Goal: Information Seeking & Learning: Find specific fact

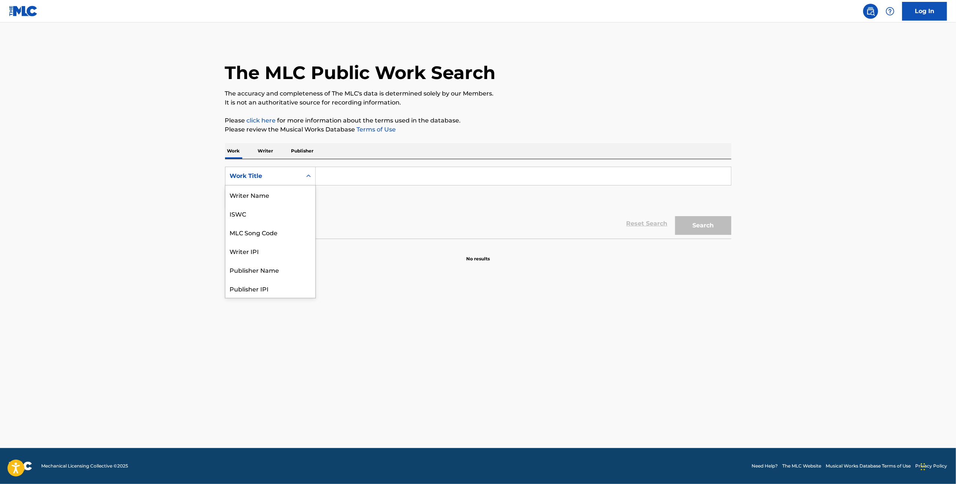
click at [304, 171] on div "Search Form" at bounding box center [308, 175] width 13 height 13
click at [299, 188] on div "MLC Song Code" at bounding box center [270, 194] width 90 height 19
click at [367, 170] on input "Search Form" at bounding box center [523, 176] width 415 height 18
paste input "H43647"
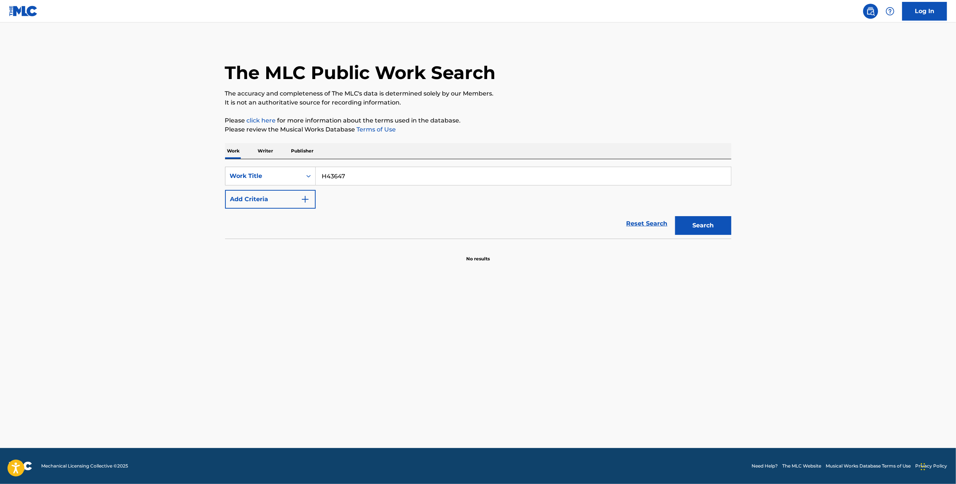
type input "H43647"
click at [709, 225] on button "Search" at bounding box center [703, 225] width 56 height 19
click at [323, 178] on input "H43647" at bounding box center [523, 176] width 415 height 18
click at [282, 174] on div "Work Title" at bounding box center [263, 176] width 67 height 9
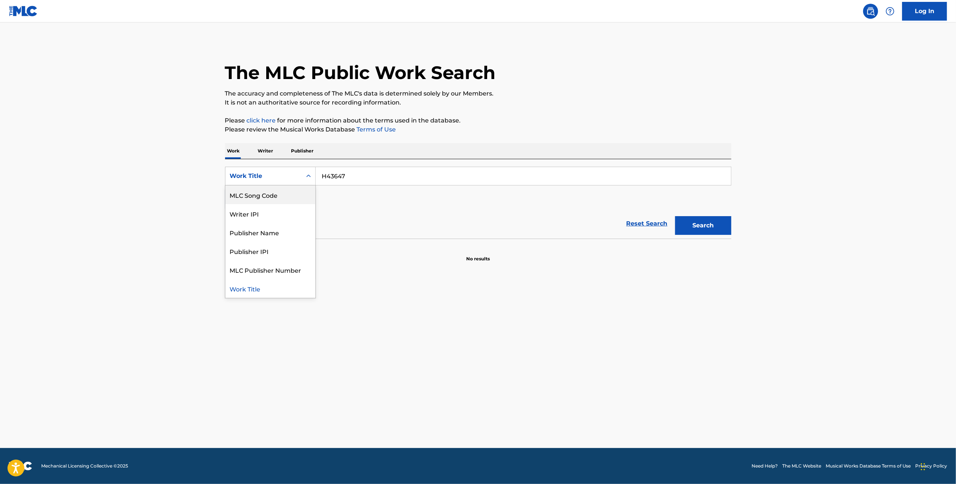
click at [279, 188] on div "MLC Song Code" at bounding box center [270, 194] width 90 height 19
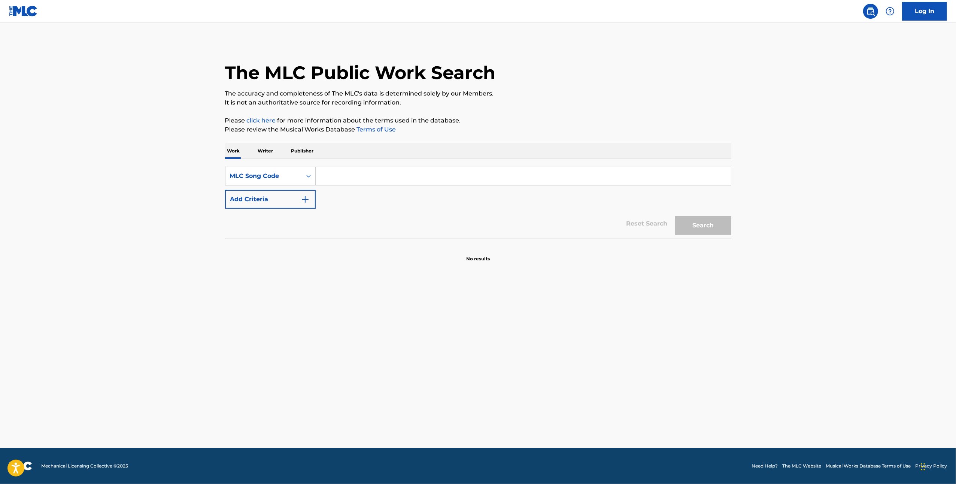
click at [366, 179] on input "Search Form" at bounding box center [523, 176] width 415 height 18
paste input "H43647"
type input "H43647"
click at [707, 222] on button "Search" at bounding box center [703, 225] width 56 height 19
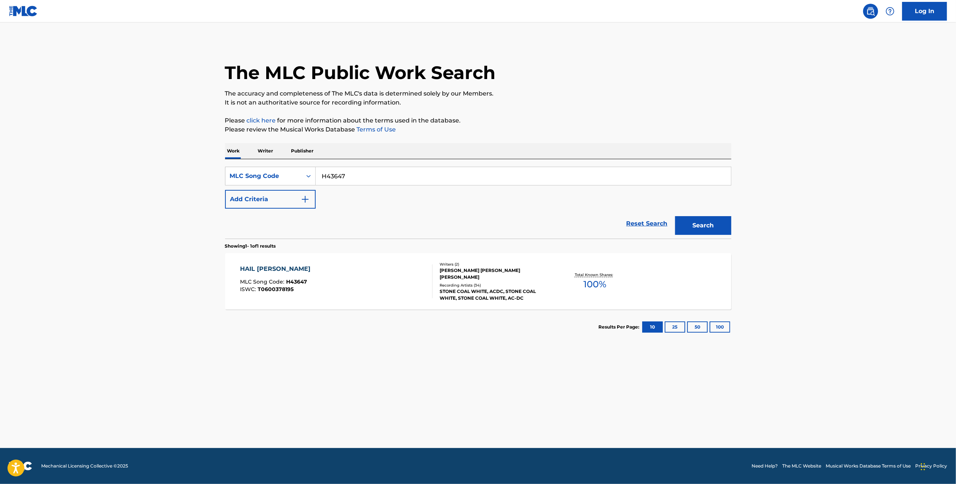
click at [266, 268] on div "HAIL CAESAR" at bounding box center [277, 268] width 74 height 9
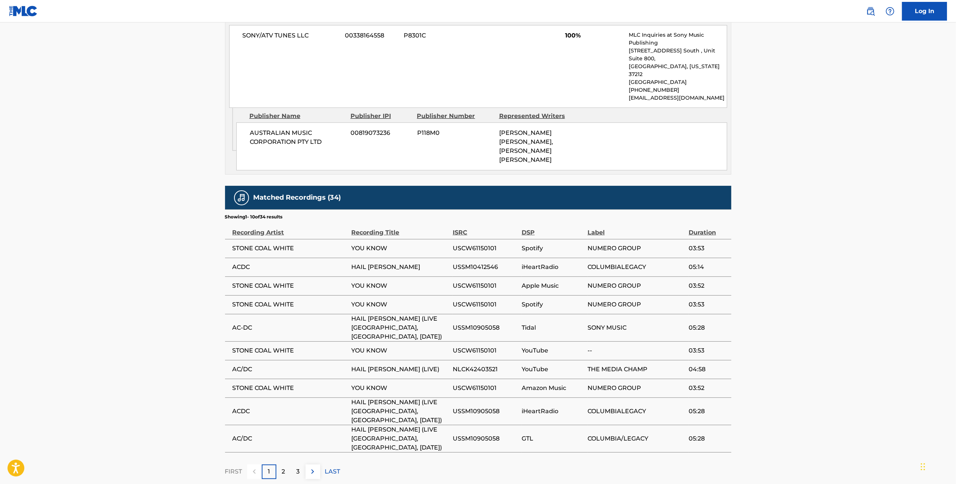
scroll to position [436, 0]
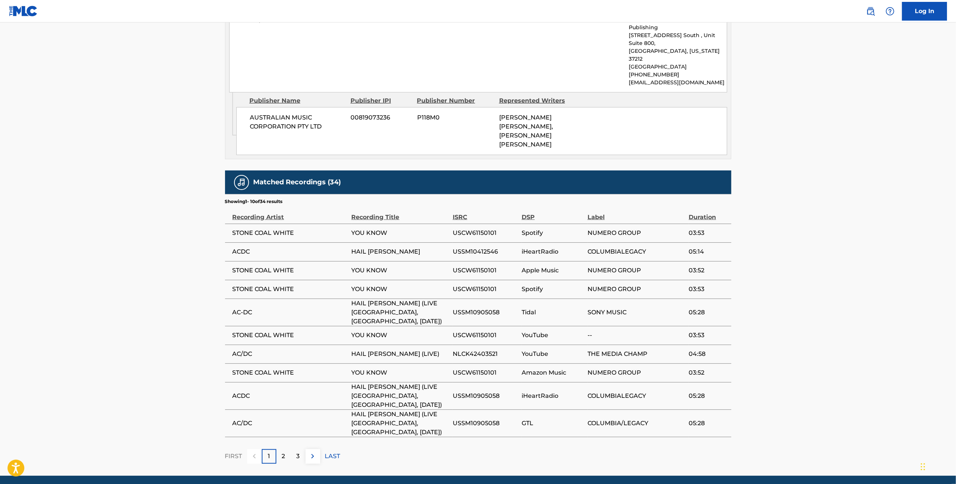
click at [283, 452] on p "2" at bounding box center [283, 456] width 3 height 9
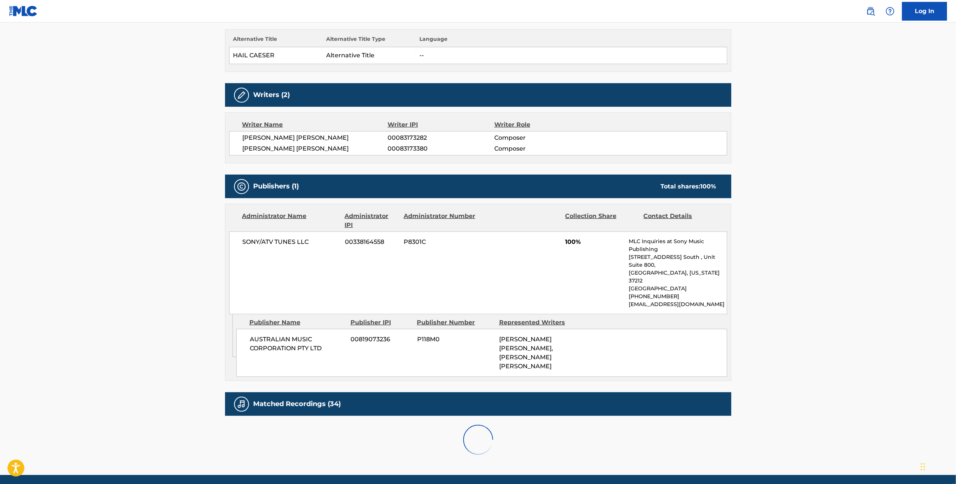
scroll to position [419, 0]
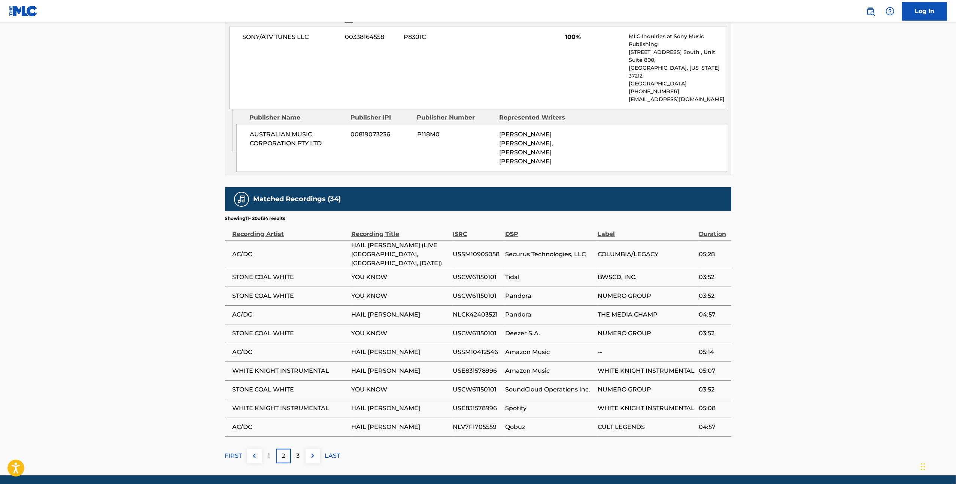
click at [298, 449] on div "3" at bounding box center [298, 456] width 15 height 15
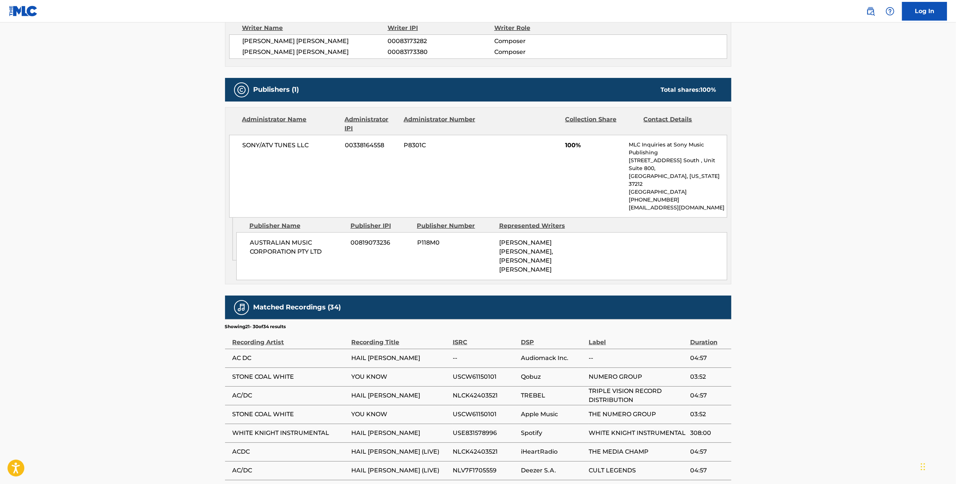
scroll to position [410, 0]
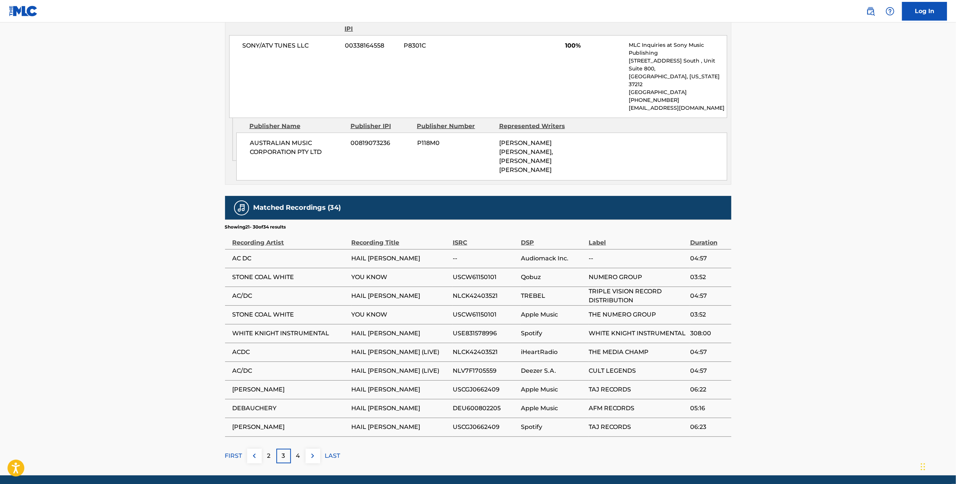
click at [300, 451] on p "4" at bounding box center [298, 455] width 4 height 9
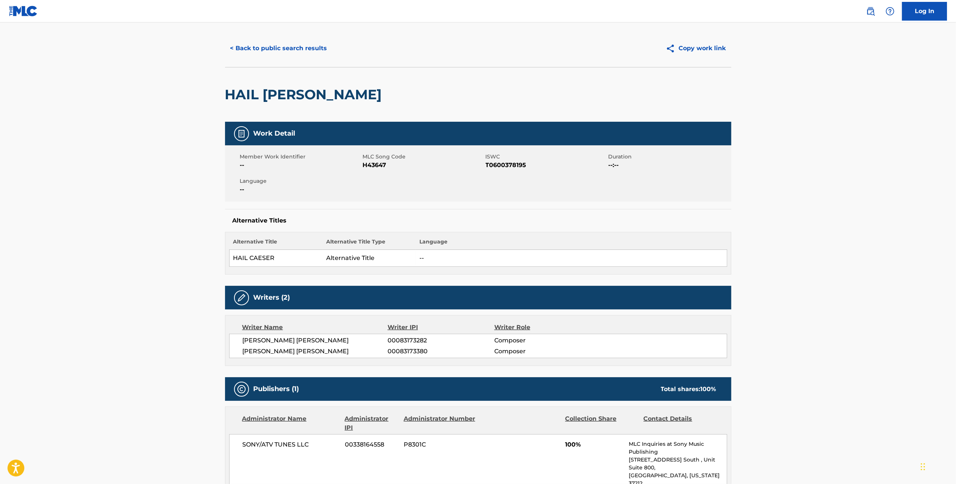
scroll to position [0, 0]
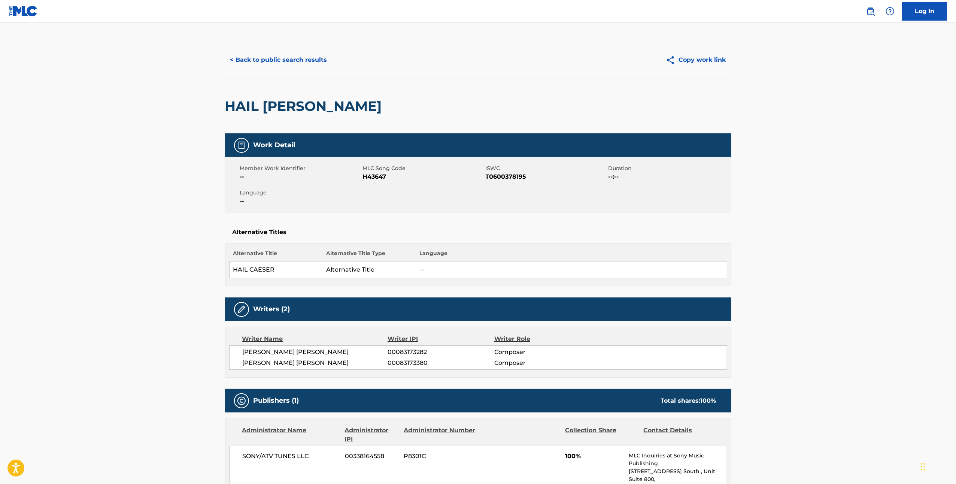
click at [305, 62] on button "< Back to public search results" at bounding box center [278, 60] width 107 height 19
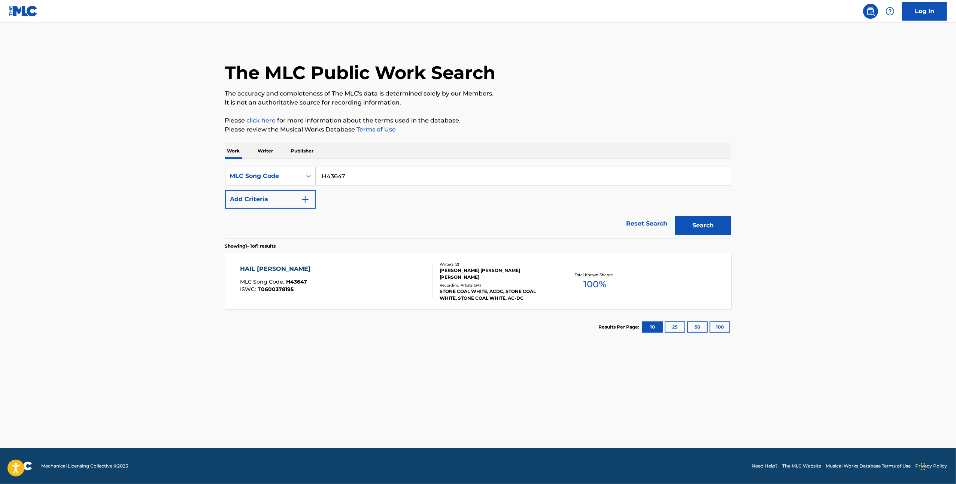
click at [357, 173] on input "H43647" at bounding box center [523, 176] width 415 height 18
type input "H01025"
click at [716, 230] on button "Search" at bounding box center [703, 225] width 56 height 19
click at [317, 267] on div "HAIL CAESAR (SEE: ALEXANDRIA)" at bounding box center [321, 268] width 163 height 9
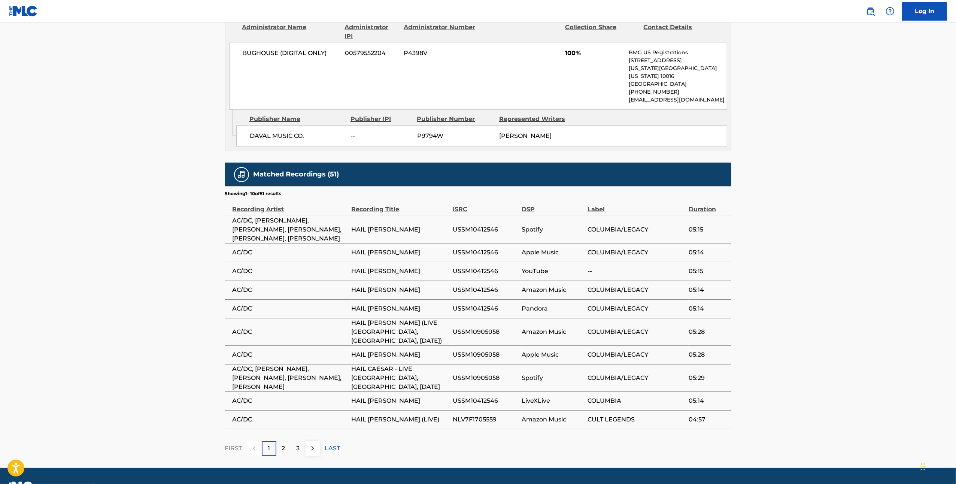
scroll to position [380, 0]
click at [286, 441] on div "2" at bounding box center [283, 448] width 15 height 15
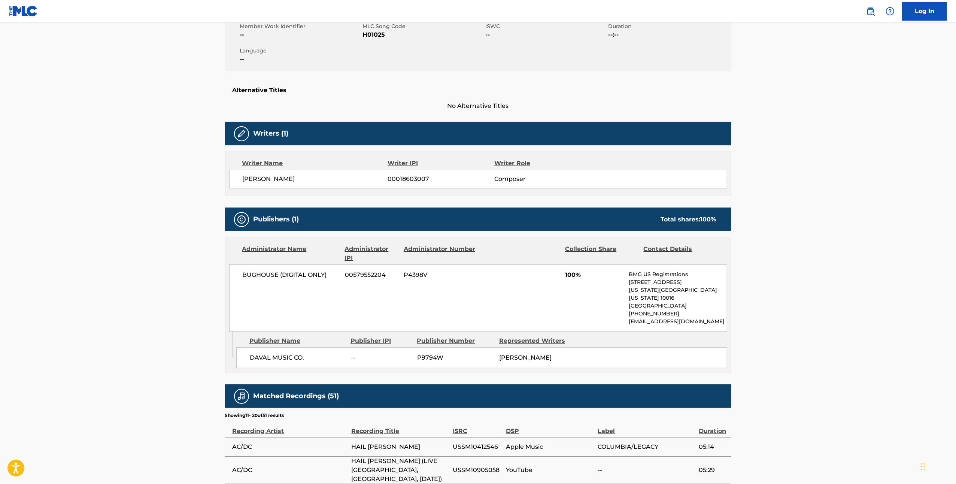
scroll to position [364, 0]
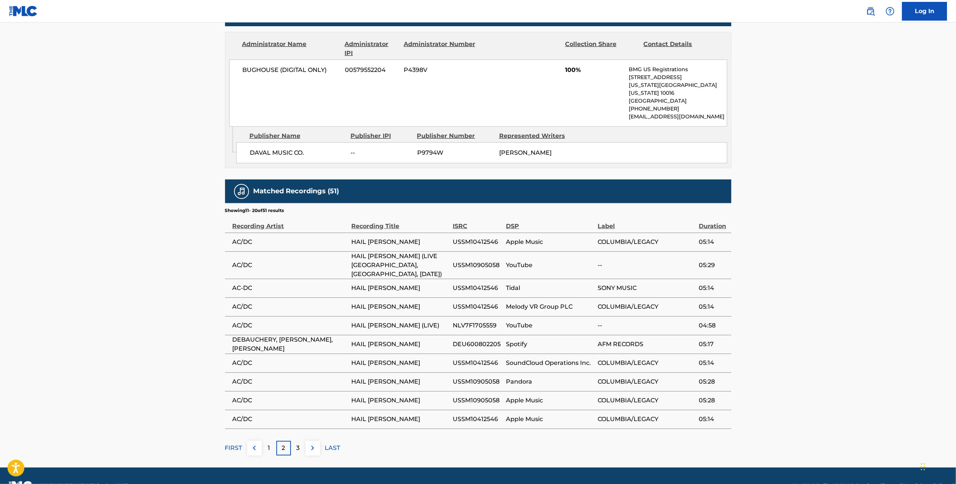
click at [300, 441] on div "3" at bounding box center [298, 448] width 15 height 15
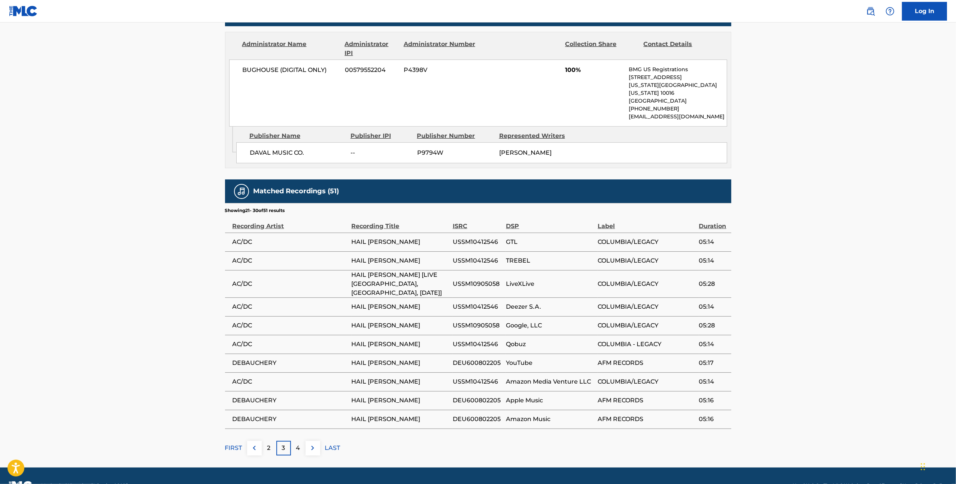
click at [274, 441] on div "2" at bounding box center [269, 448] width 15 height 15
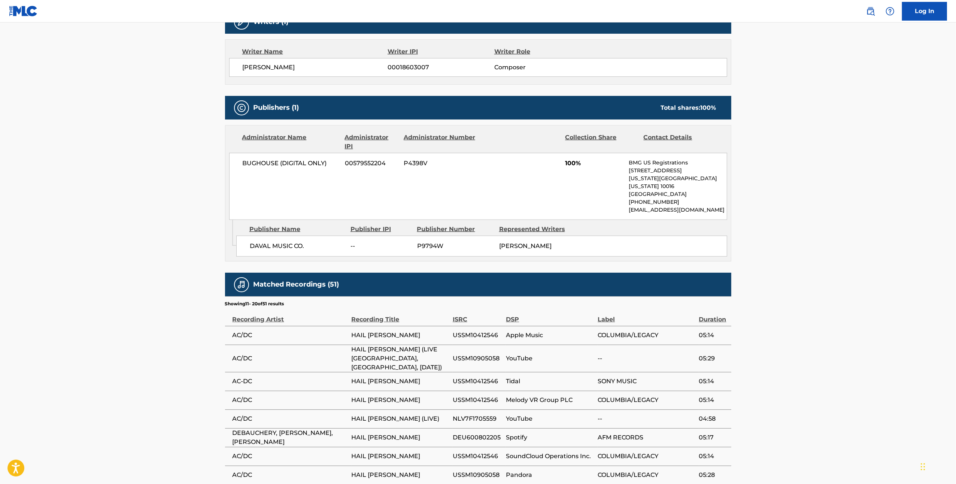
scroll to position [264, 0]
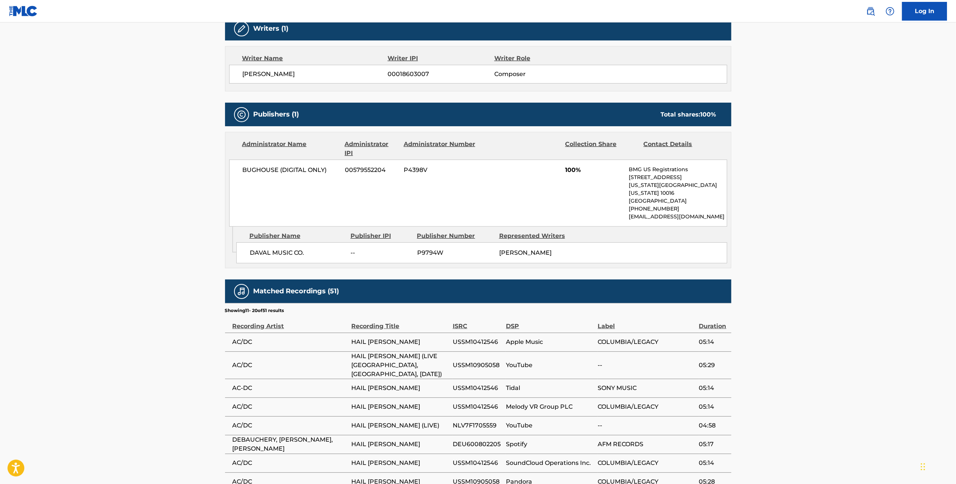
drag, startPoint x: 511, startPoint y: 235, endPoint x: 496, endPoint y: 228, distance: 16.3
click at [496, 242] on div "DAVAL MUSIC CO. -- P9794W ROBERT WILLIAM LOWDEN" at bounding box center [481, 252] width 491 height 21
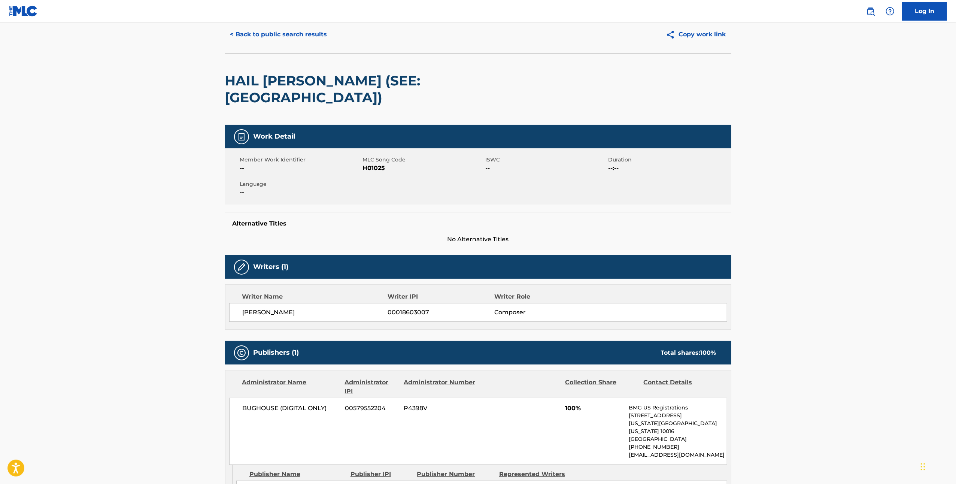
scroll to position [0, 0]
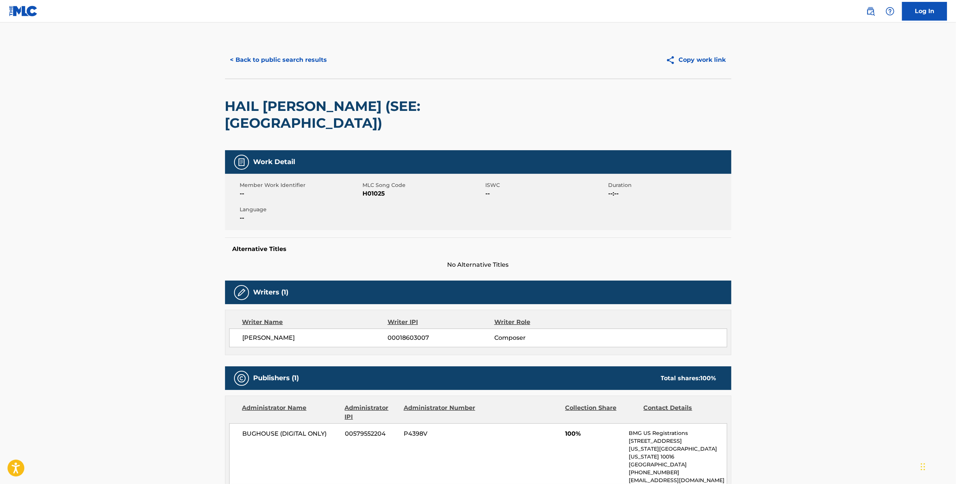
click at [294, 62] on button "< Back to public search results" at bounding box center [278, 60] width 107 height 19
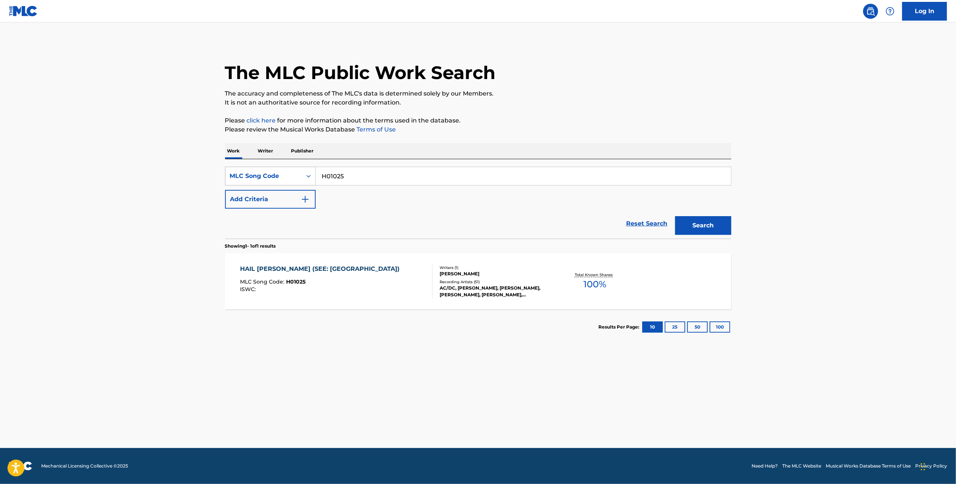
drag, startPoint x: 392, startPoint y: 179, endPoint x: 311, endPoint y: 179, distance: 81.3
click at [311, 179] on div "SearchWithCriteria94812542-df9a-47aa-b60d-545b71169cfd MLC Song Code H01025" at bounding box center [478, 176] width 506 height 19
paste input "S8830C"
type input "S8830C"
click at [700, 225] on button "Search" at bounding box center [703, 225] width 56 height 19
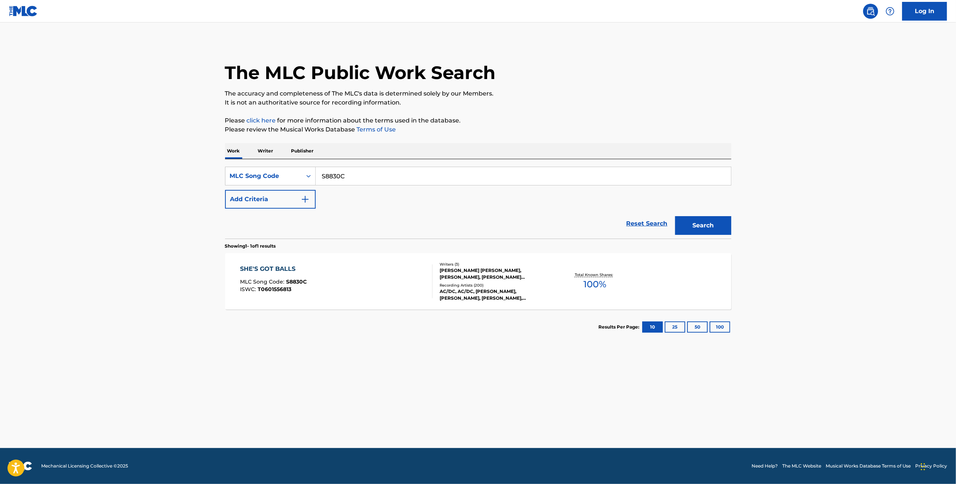
click at [492, 292] on div "AC/DC, AC/DC, ANGUS YOUNG, BON SCOTT, MALCOLM YOUNG, ANGUS YOUNG, BON SCOTT, MA…" at bounding box center [496, 294] width 113 height 13
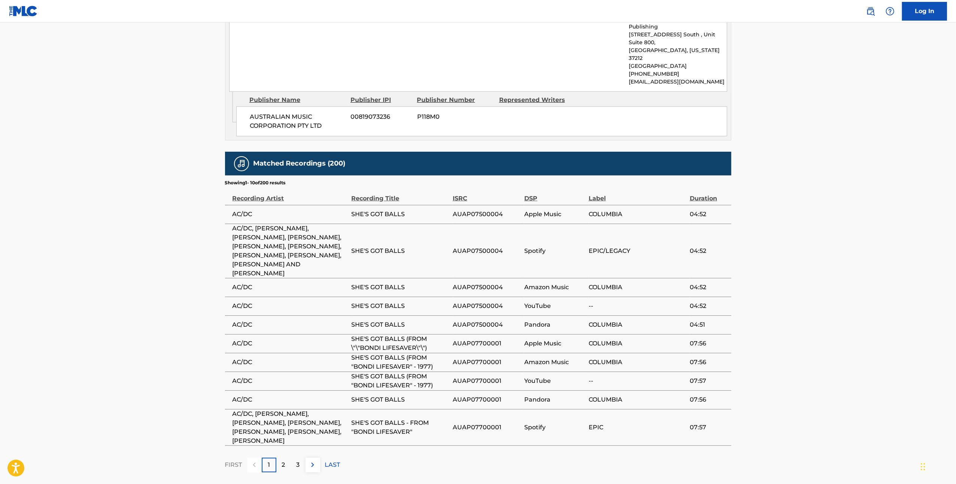
scroll to position [414, 0]
click at [285, 457] on div "2" at bounding box center [283, 464] width 15 height 15
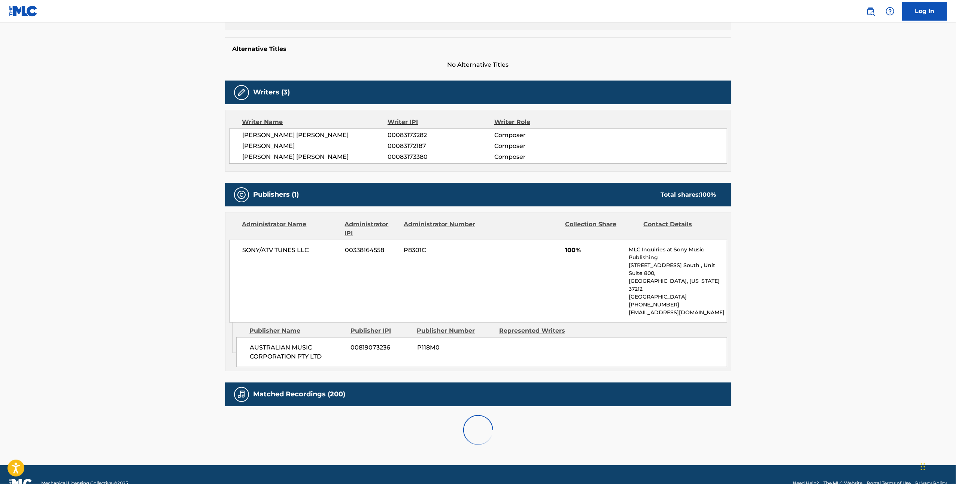
scroll to position [379, 0]
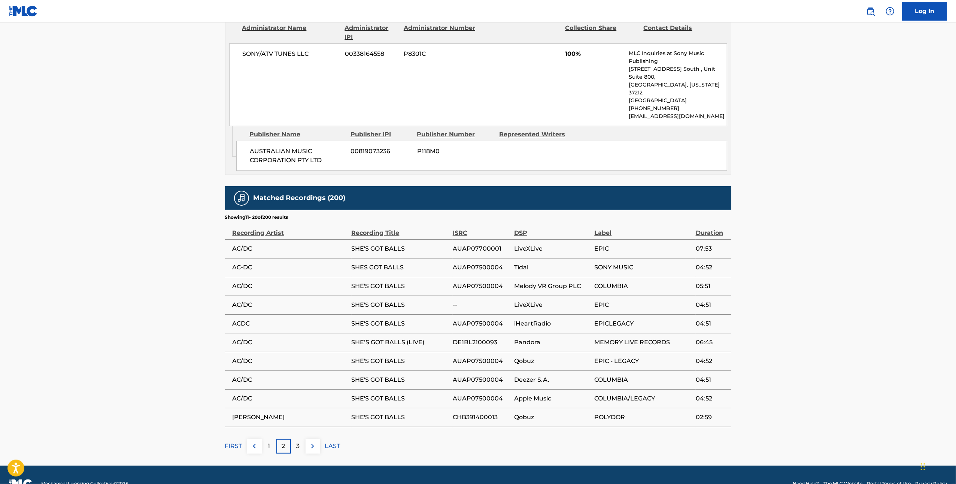
click at [300, 439] on div "3" at bounding box center [298, 446] width 15 height 15
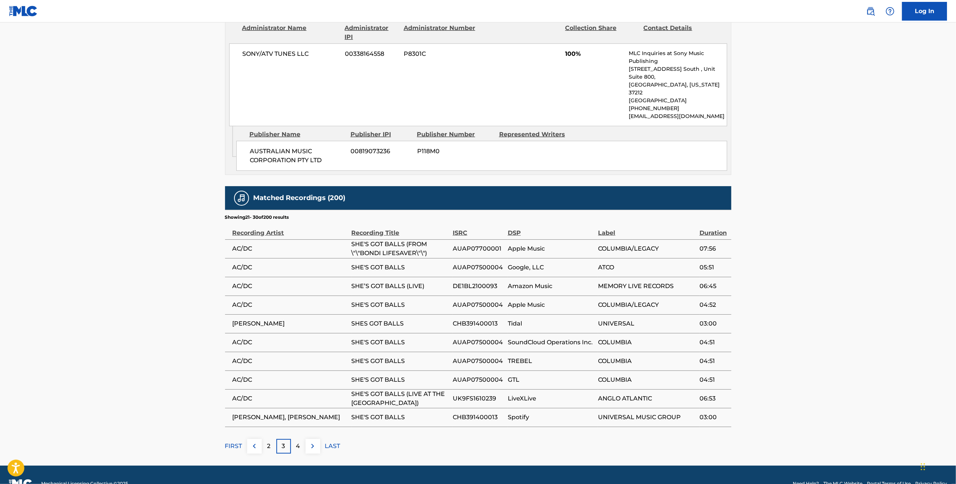
click at [302, 439] on div "4" at bounding box center [298, 446] width 15 height 15
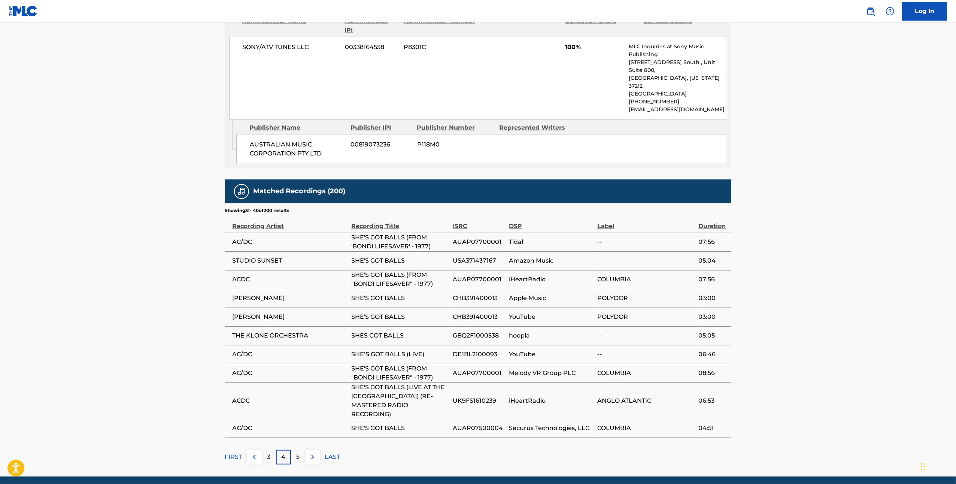
scroll to position [397, 0]
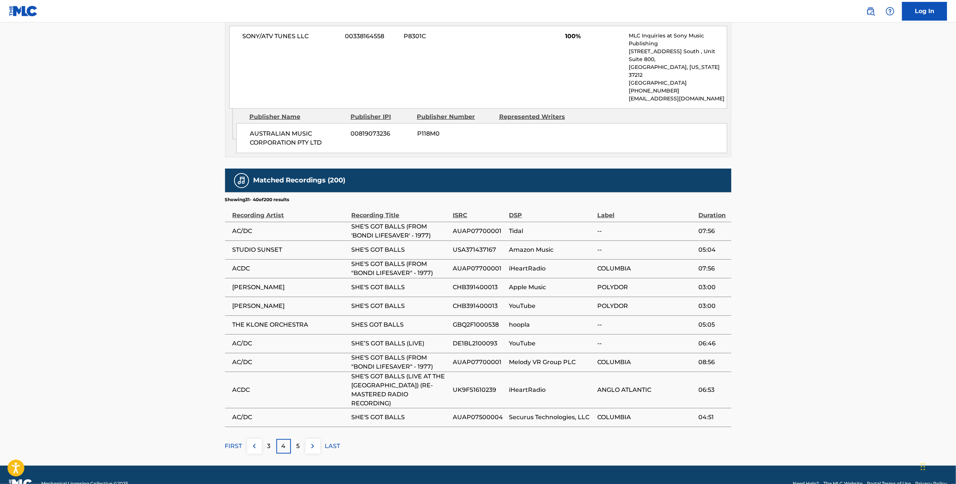
click at [300, 442] on p "5" at bounding box center [298, 446] width 3 height 9
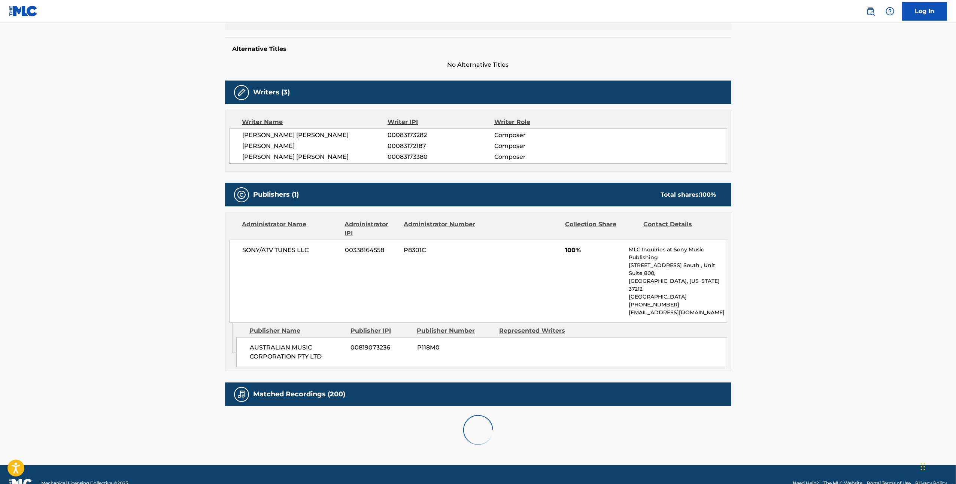
scroll to position [379, 0]
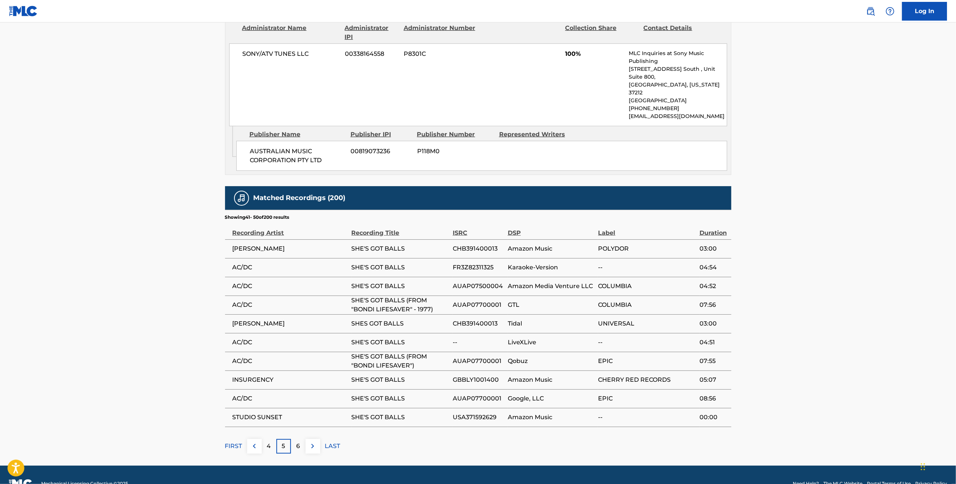
click at [301, 439] on div "6" at bounding box center [298, 446] width 15 height 15
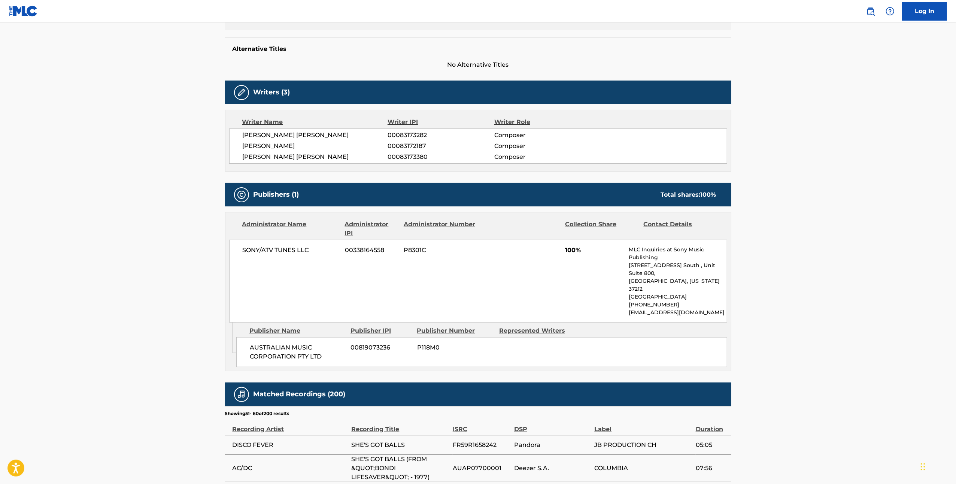
scroll to position [397, 0]
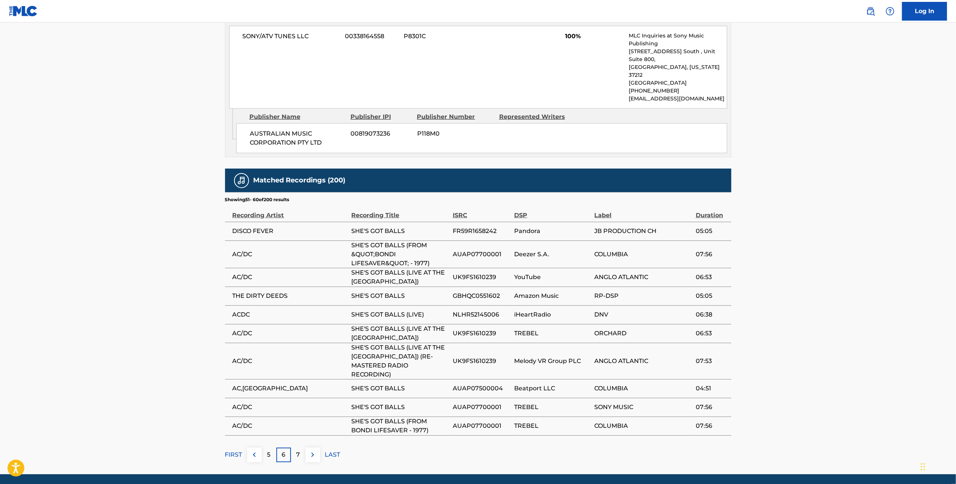
click at [302, 448] on div "7" at bounding box center [298, 455] width 15 height 15
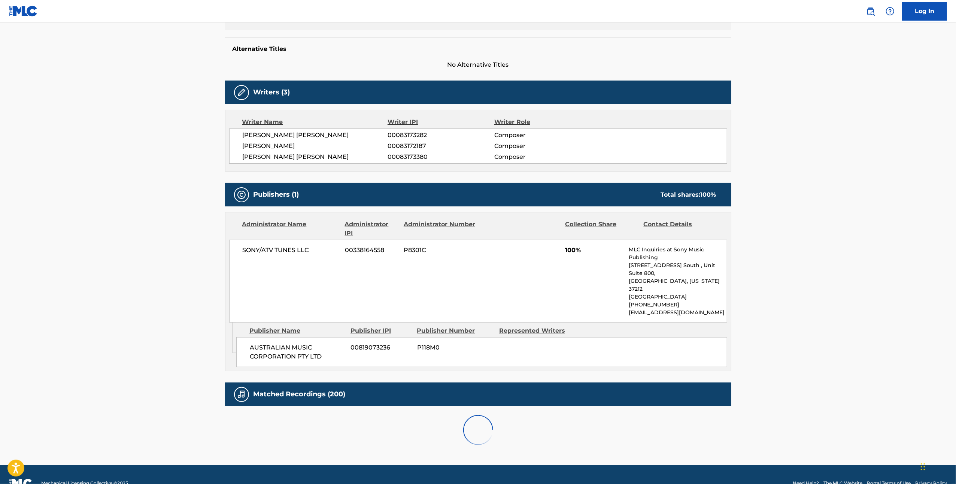
scroll to position [379, 0]
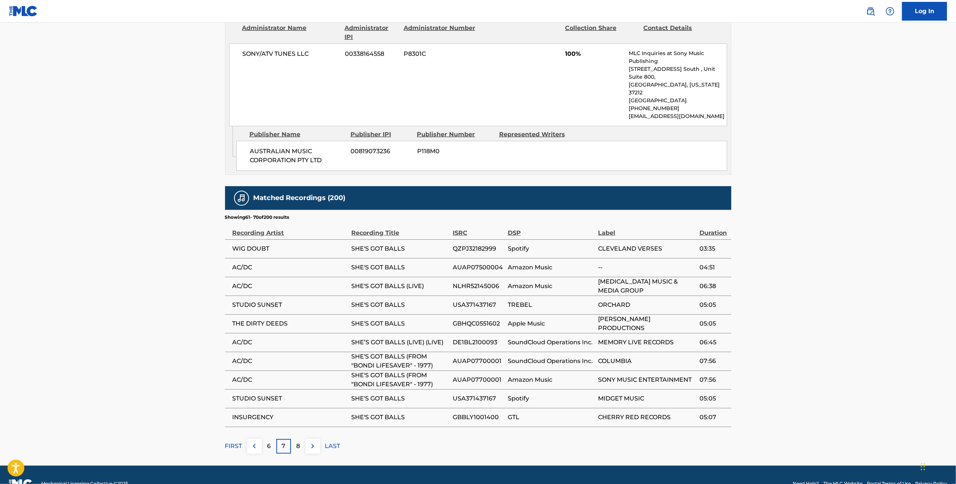
click at [302, 436] on main "< Back to public search results Copy work link SHE'S GOT BALLS Work Detail Memb…" at bounding box center [478, 54] width 956 height 822
click at [297, 442] on p "8" at bounding box center [298, 446] width 4 height 9
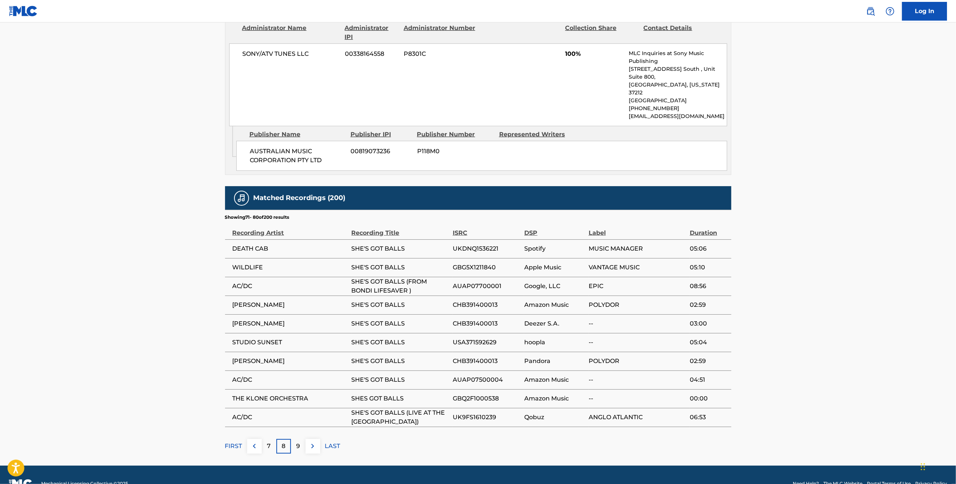
click at [301, 439] on div "9" at bounding box center [298, 446] width 15 height 15
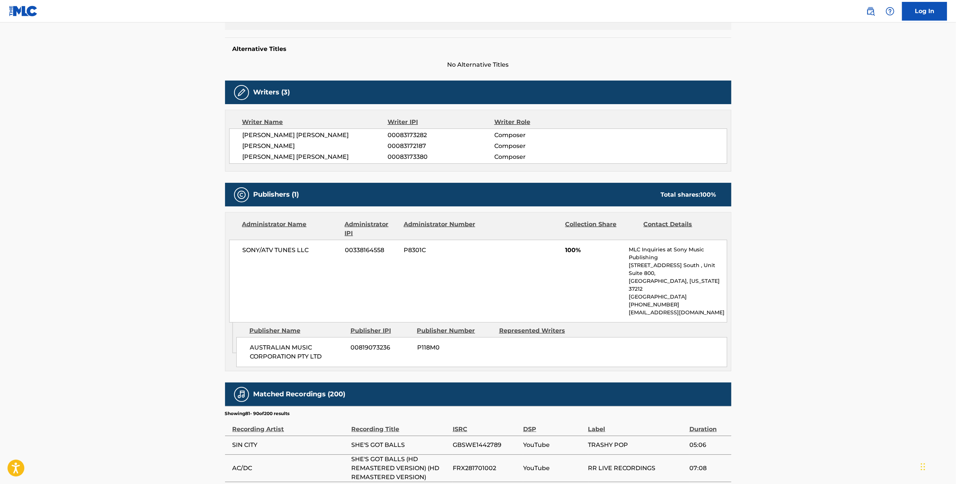
scroll to position [397, 0]
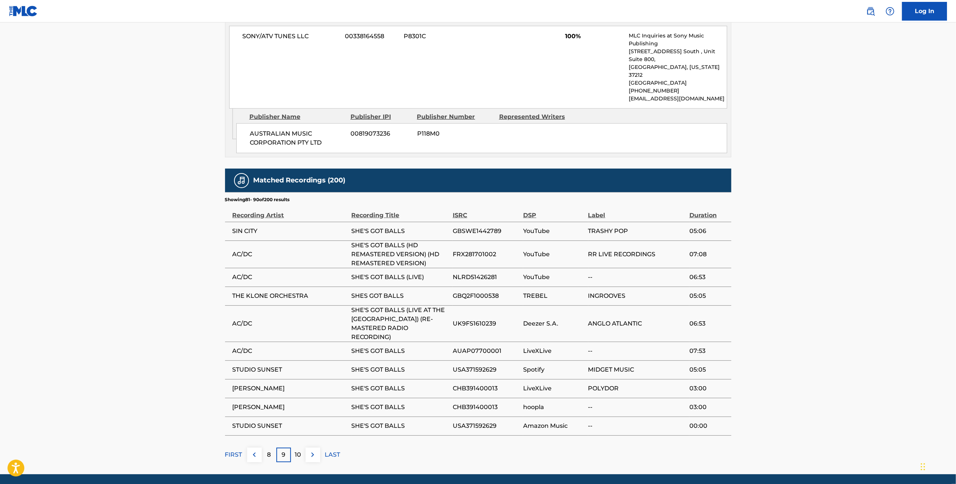
click at [301, 448] on div "10" at bounding box center [298, 455] width 15 height 15
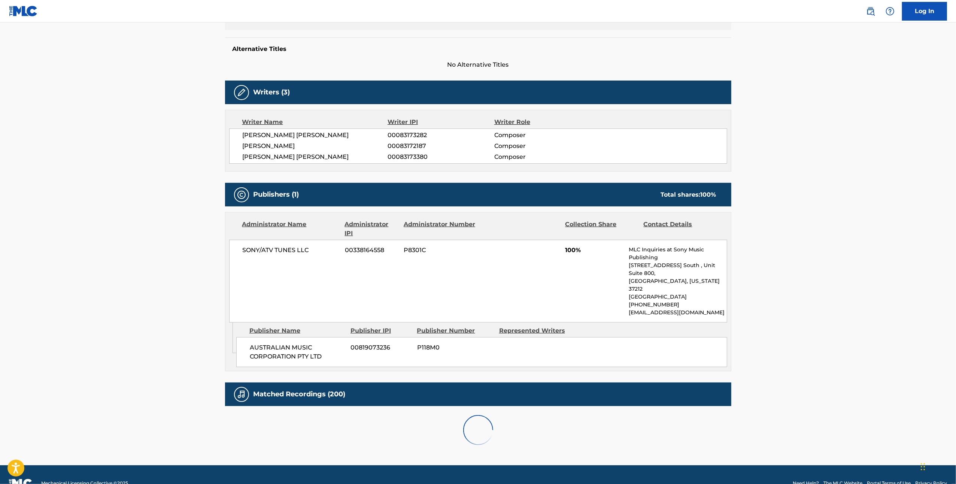
scroll to position [379, 0]
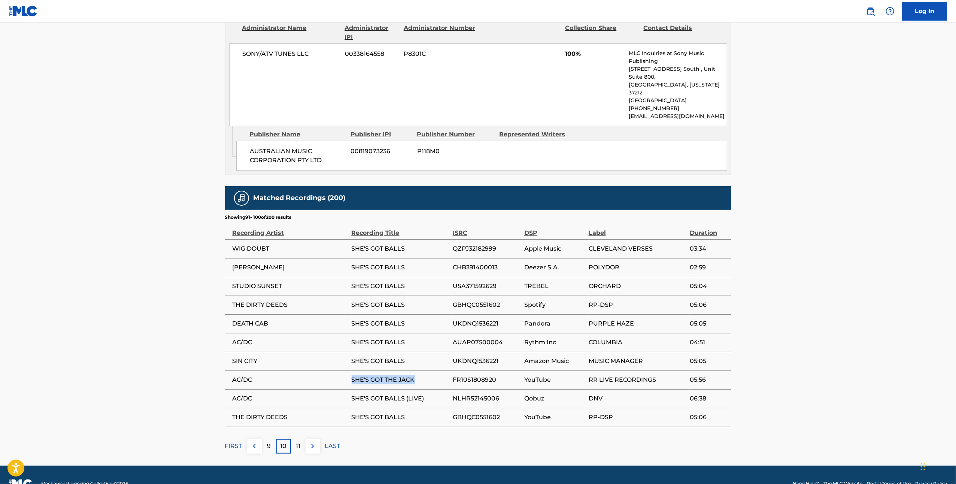
drag, startPoint x: 403, startPoint y: 368, endPoint x: 351, endPoint y: 368, distance: 51.7
click at [352, 370] on td "SHE'S GOT THE JACK" at bounding box center [402, 379] width 101 height 19
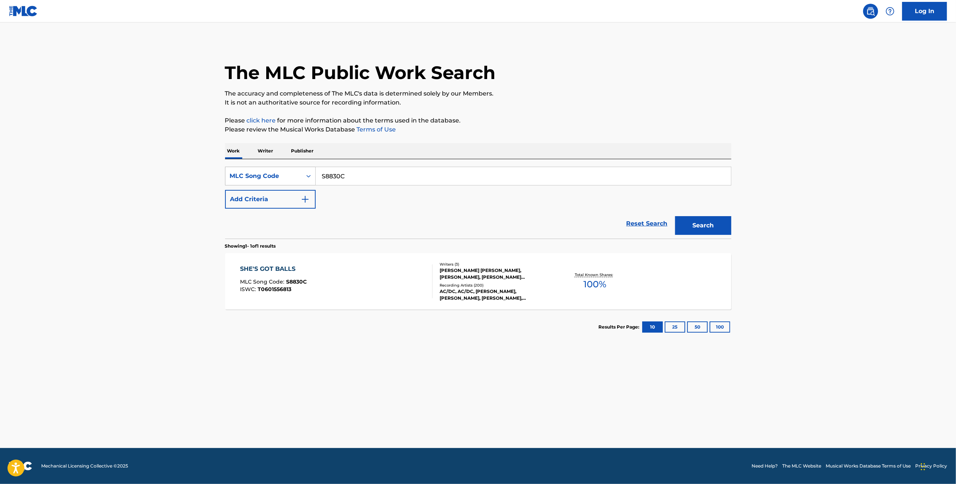
drag, startPoint x: 358, startPoint y: 174, endPoint x: 315, endPoint y: 176, distance: 43.9
click at [315, 176] on div "SearchWithCriteria94812542-df9a-47aa-b60d-545b71169cfd MLC Song Code S8830C" at bounding box center [478, 176] width 506 height 19
paste input "18571"
type input "S18571"
click at [718, 226] on button "Search" at bounding box center [703, 225] width 56 height 19
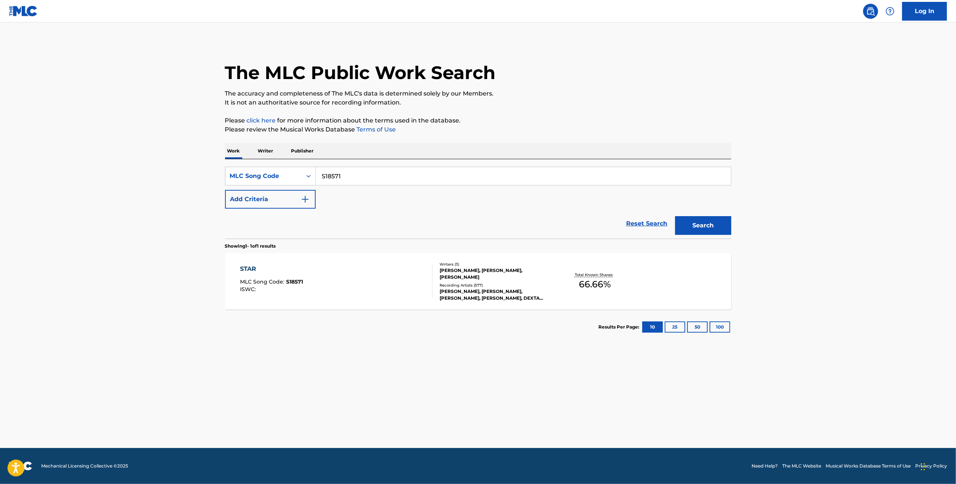
click at [483, 295] on div "BRYAN ADAMS, BRYAN ADAMS, BRYAN ADAMS, BRYAN ADAMS, DEXTA DAPS" at bounding box center [496, 294] width 113 height 13
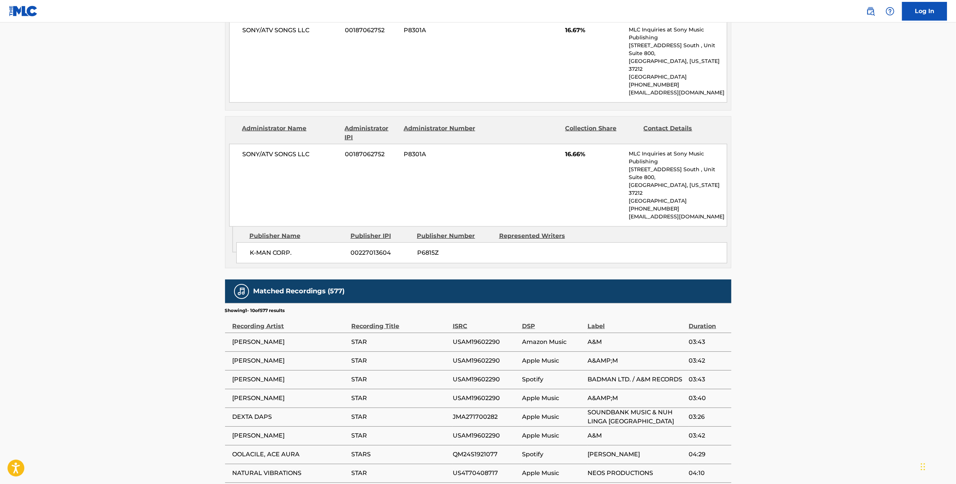
scroll to position [546, 0]
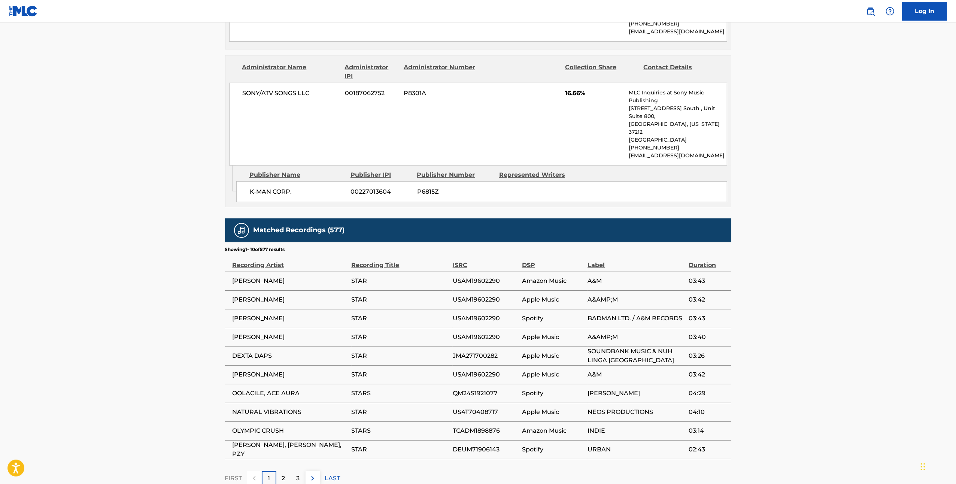
click at [282, 474] on p "2" at bounding box center [283, 478] width 3 height 9
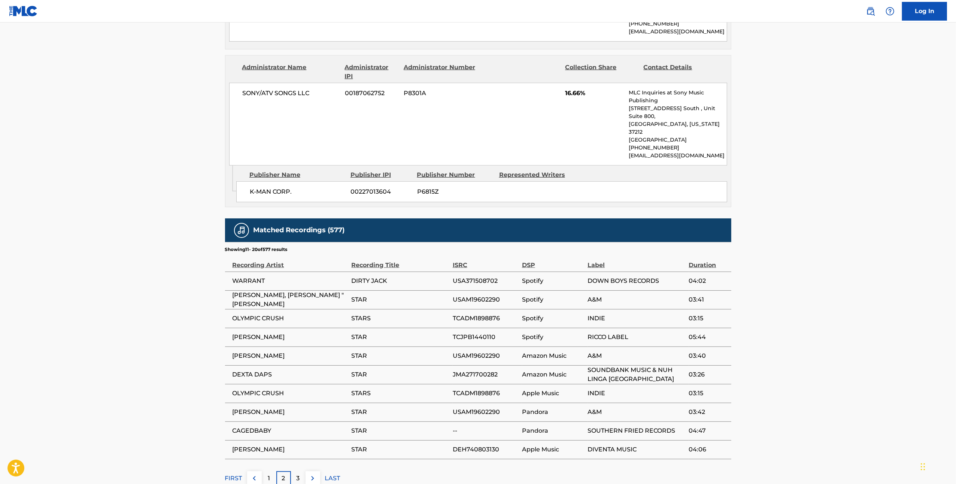
click at [297, 474] on p "3" at bounding box center [298, 478] width 3 height 9
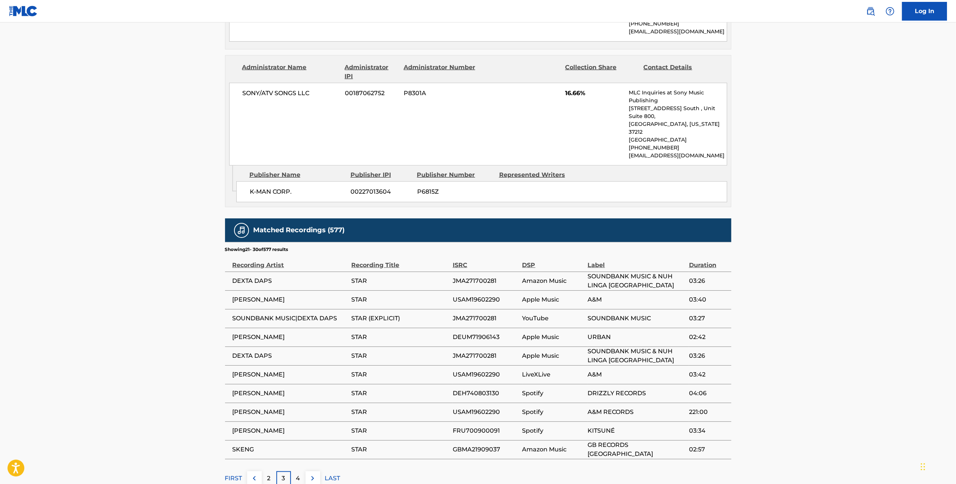
click at [300, 474] on p "4" at bounding box center [298, 478] width 4 height 9
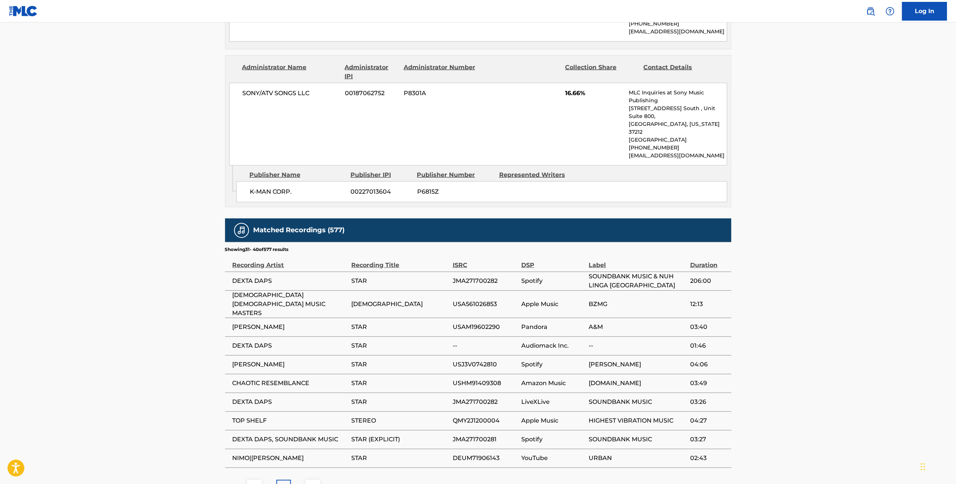
click at [299, 482] on p "5" at bounding box center [298, 486] width 3 height 9
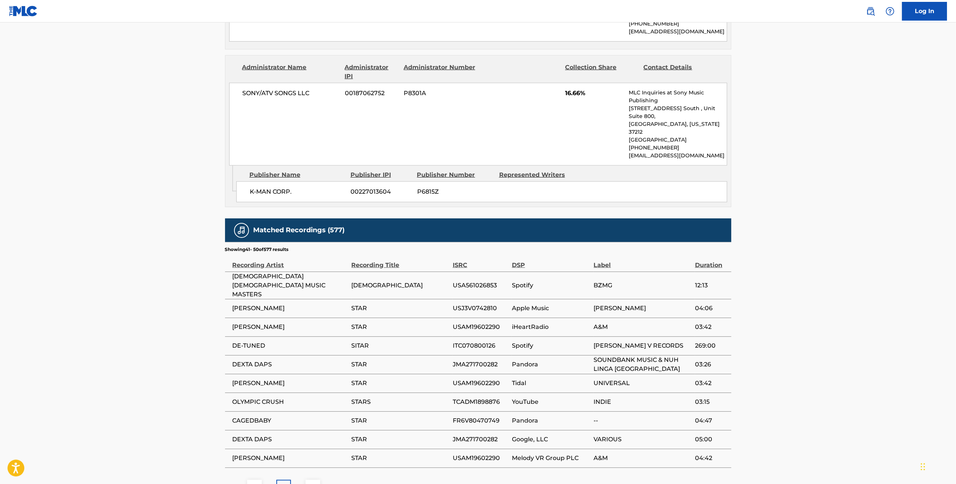
click at [297, 482] on p "6" at bounding box center [298, 486] width 4 height 9
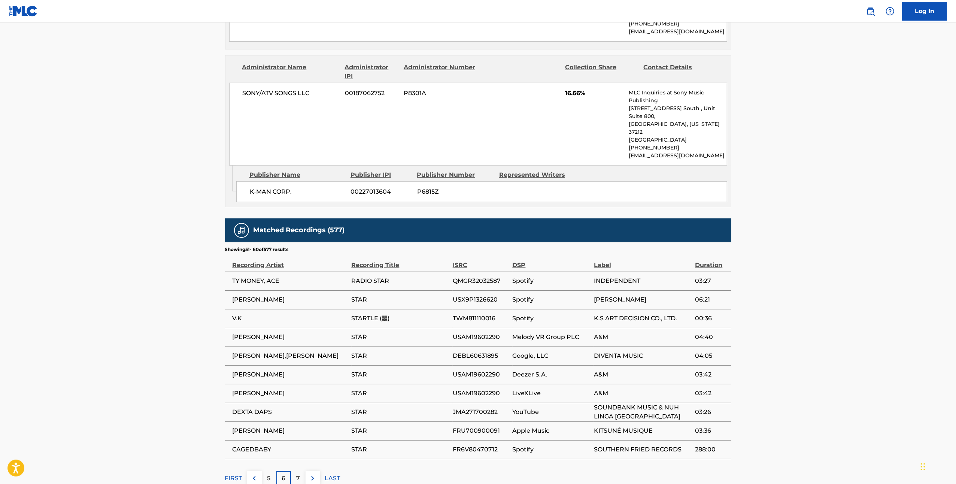
click at [299, 474] on p "7" at bounding box center [298, 478] width 4 height 9
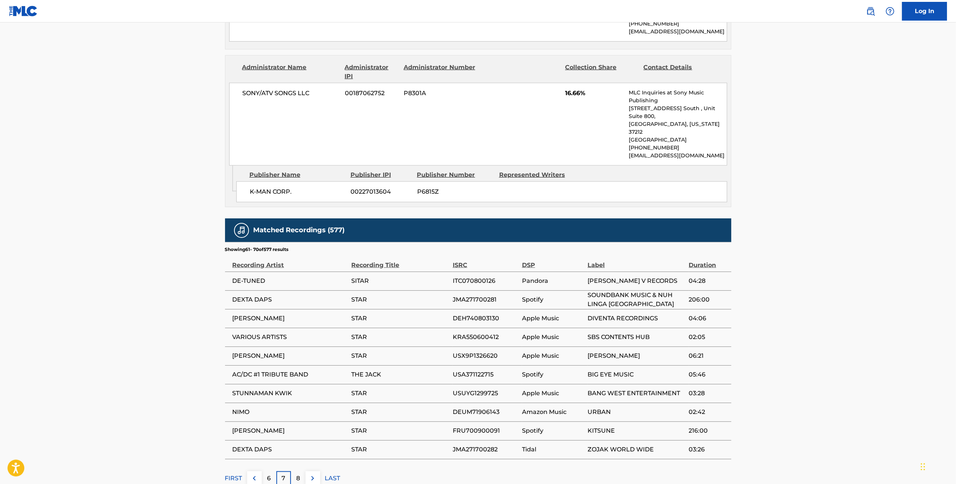
click at [300, 471] on div "8" at bounding box center [298, 478] width 15 height 15
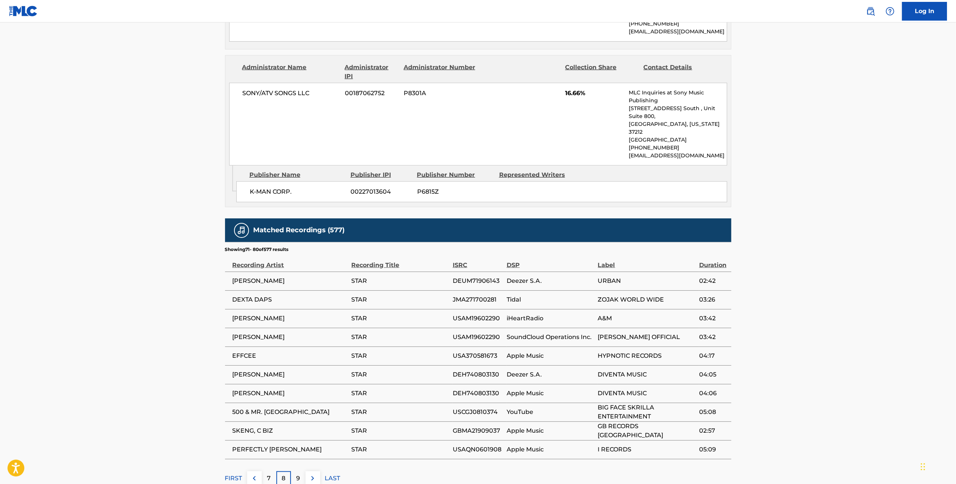
click at [284, 474] on p "8" at bounding box center [284, 478] width 4 height 9
click at [298, 474] on p "9" at bounding box center [298, 478] width 4 height 9
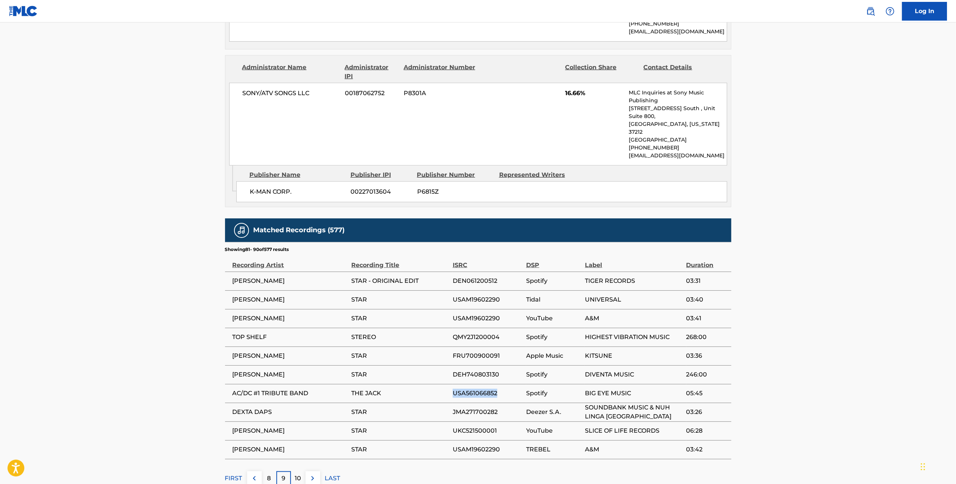
drag, startPoint x: 507, startPoint y: 339, endPoint x: 434, endPoint y: 344, distance: 72.8
click at [434, 384] on tr "AC/DC #1 TRIBUTE BAND THE JACK USA561066852 Spotify BIG EYE MUSIC 05:45" at bounding box center [478, 393] width 506 height 19
copy tr "USA561066852"
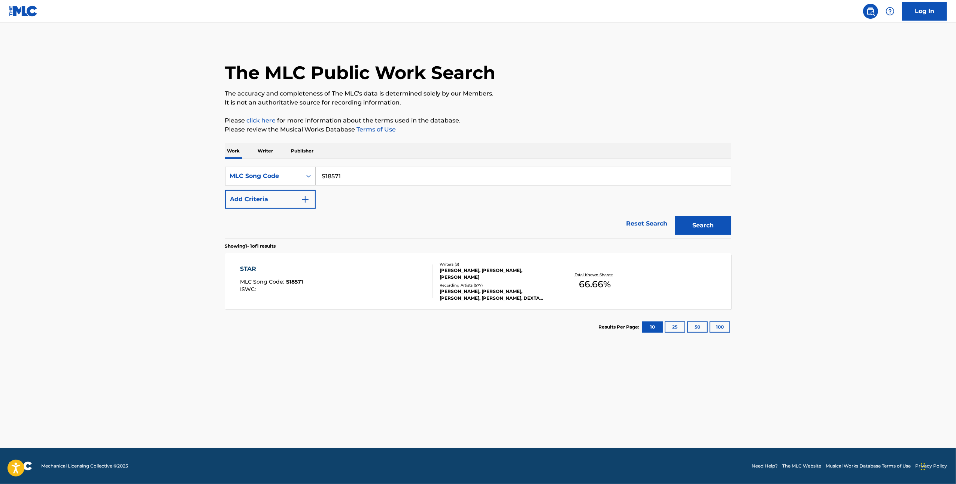
drag, startPoint x: 351, startPoint y: 178, endPoint x: 310, endPoint y: 180, distance: 40.5
click at [310, 180] on div "SearchWithCriteria94812542-df9a-47aa-b60d-545b71169cfd MLC Song Code S18571" at bounding box center [478, 176] width 506 height 19
paste input "8830C"
type input "S8830C"
click at [709, 228] on button "Search" at bounding box center [703, 225] width 56 height 19
